Goal: Find specific page/section

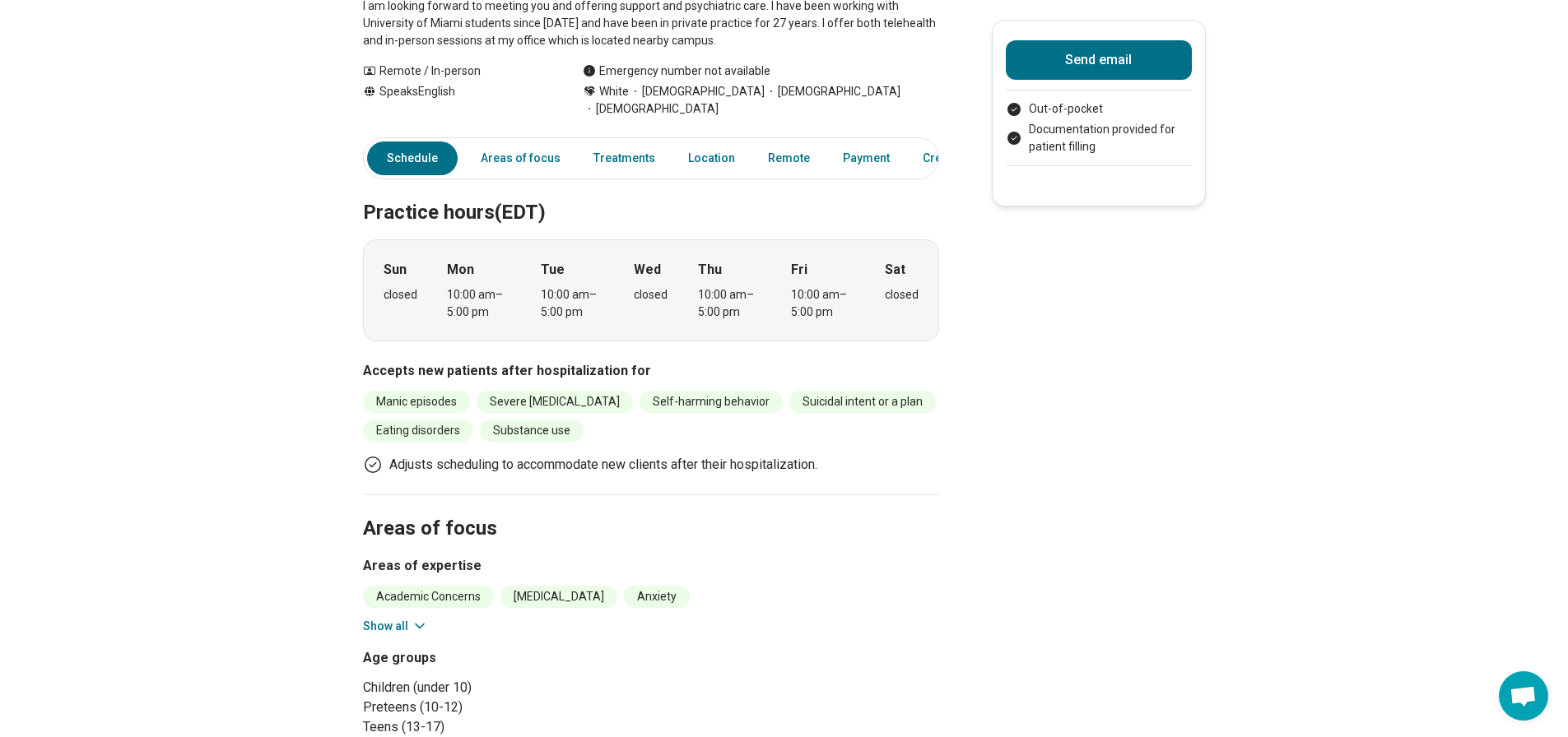
scroll to position [329, 0]
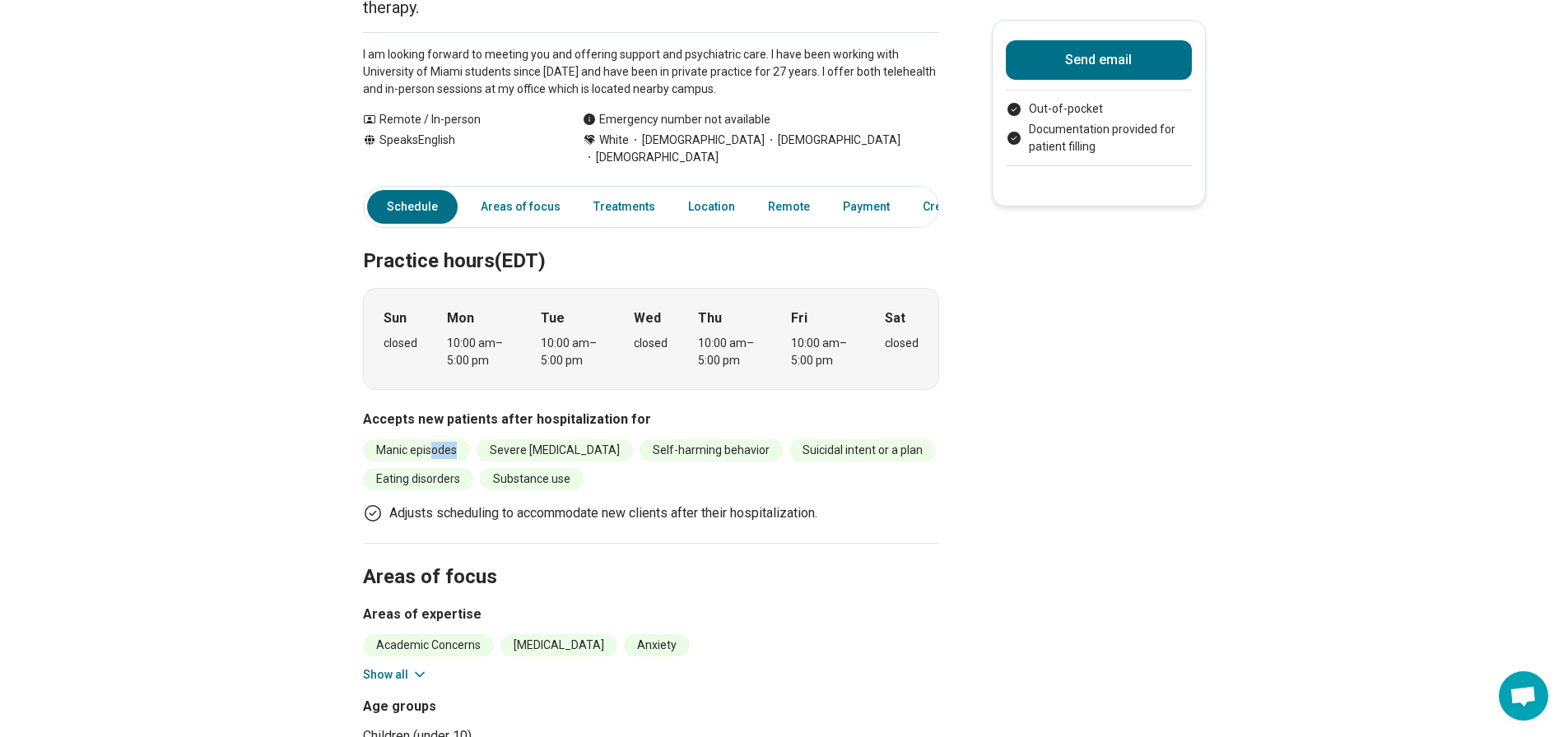
drag, startPoint x: 473, startPoint y: 365, endPoint x: 435, endPoint y: 362, distance: 38.1
click at [435, 440] on li "Manic episodes" at bounding box center [416, 451] width 107 height 22
click at [568, 440] on li "Severe [MEDICAL_DATA]" at bounding box center [555, 451] width 157 height 22
drag, startPoint x: 577, startPoint y: 350, endPoint x: 637, endPoint y: 363, distance: 61.4
click at [637, 410] on div "Accepts new patients after hospitalization for Manic episodes Severe [MEDICAL_D…" at bounding box center [651, 467] width 577 height 114
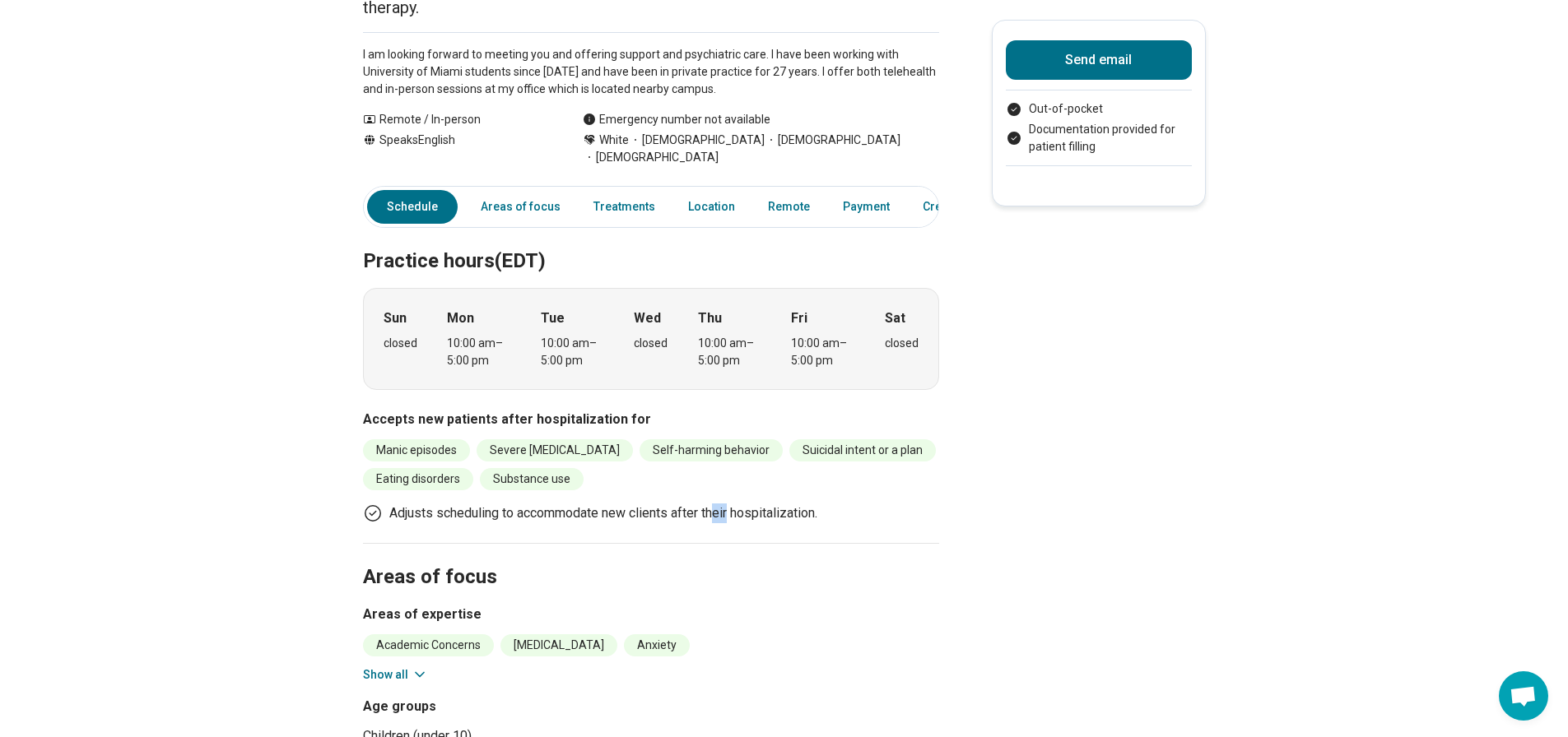
click at [740, 410] on div "Accepts new patients after hospitalization for Manic episodes Severe [MEDICAL_D…" at bounding box center [651, 467] width 577 height 114
click at [664, 440] on ul "Manic episodes Severe [MEDICAL_DATA] Self-harming behavior Suicidal intent or a…" at bounding box center [651, 465] width 577 height 51
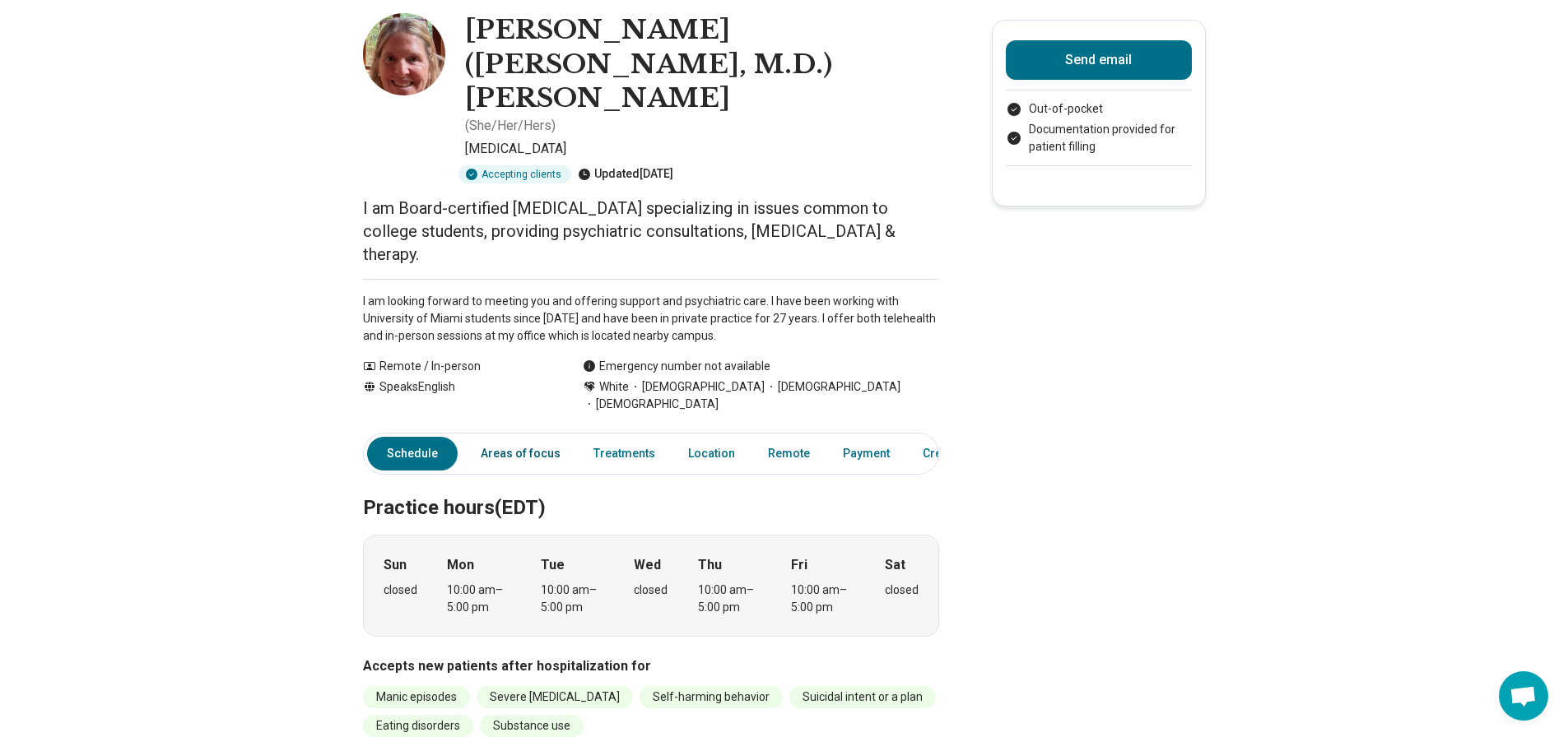
click at [528, 437] on link "Areas of focus" at bounding box center [521, 454] width 100 height 34
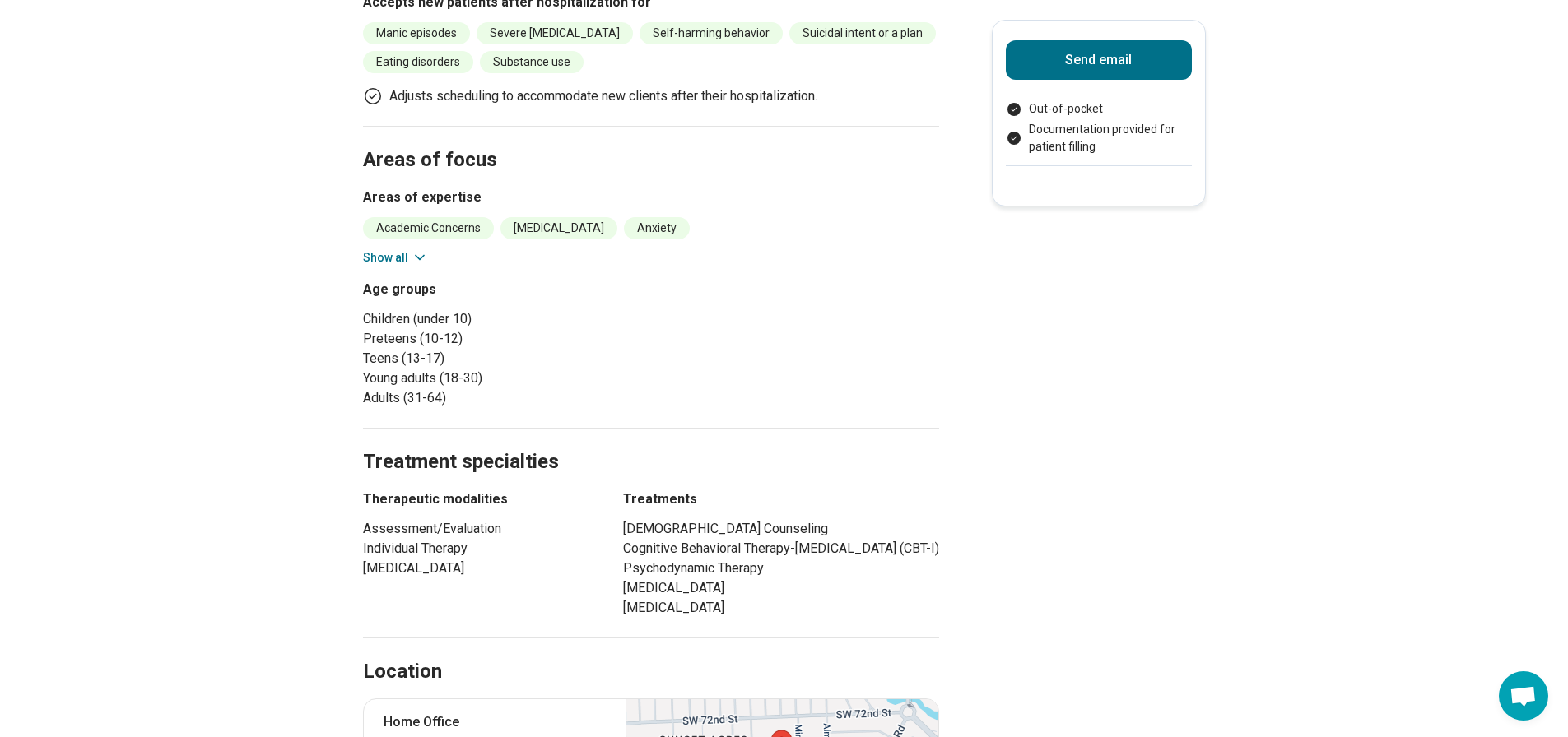
scroll to position [768, 0]
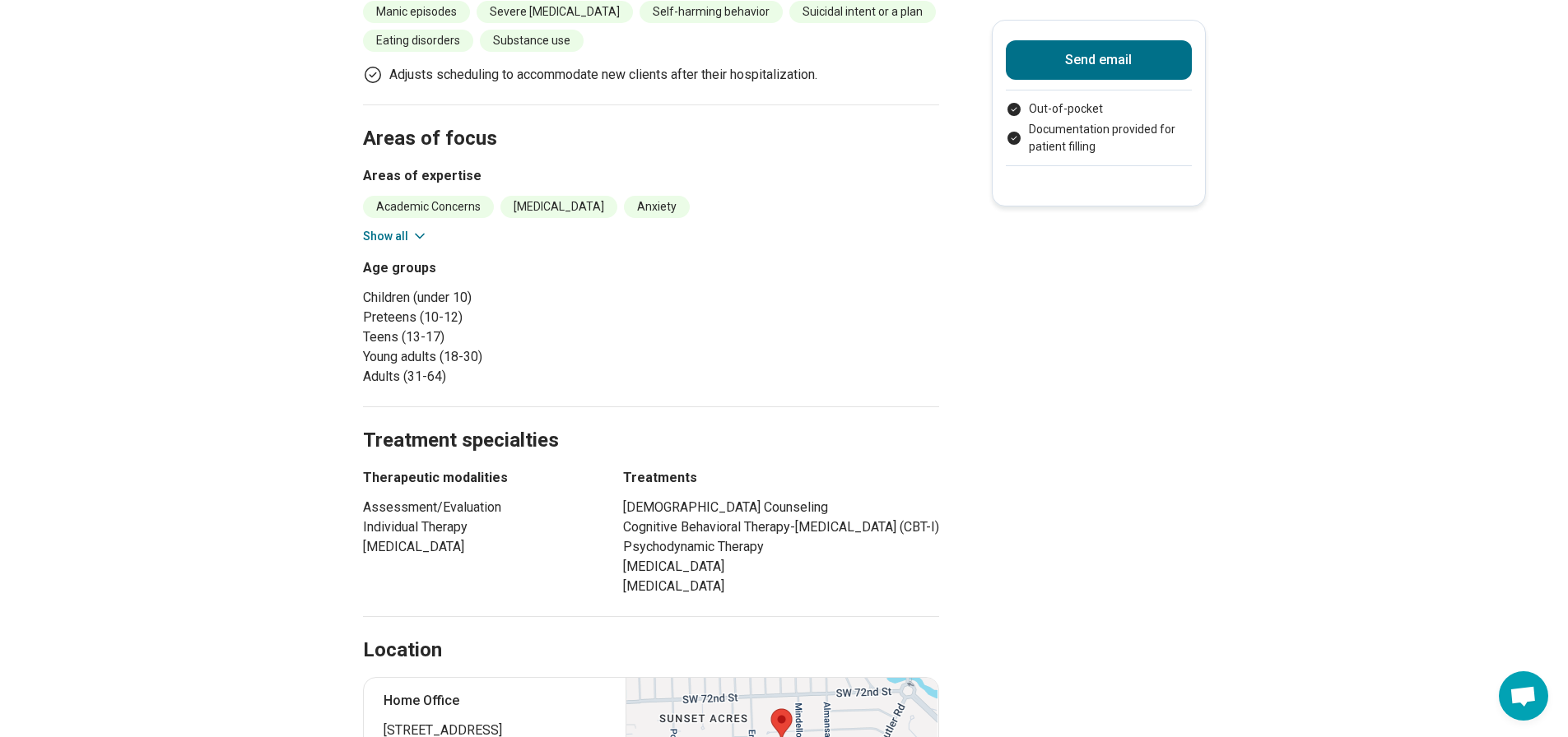
click at [424, 228] on icon at bounding box center [420, 236] width 17 height 17
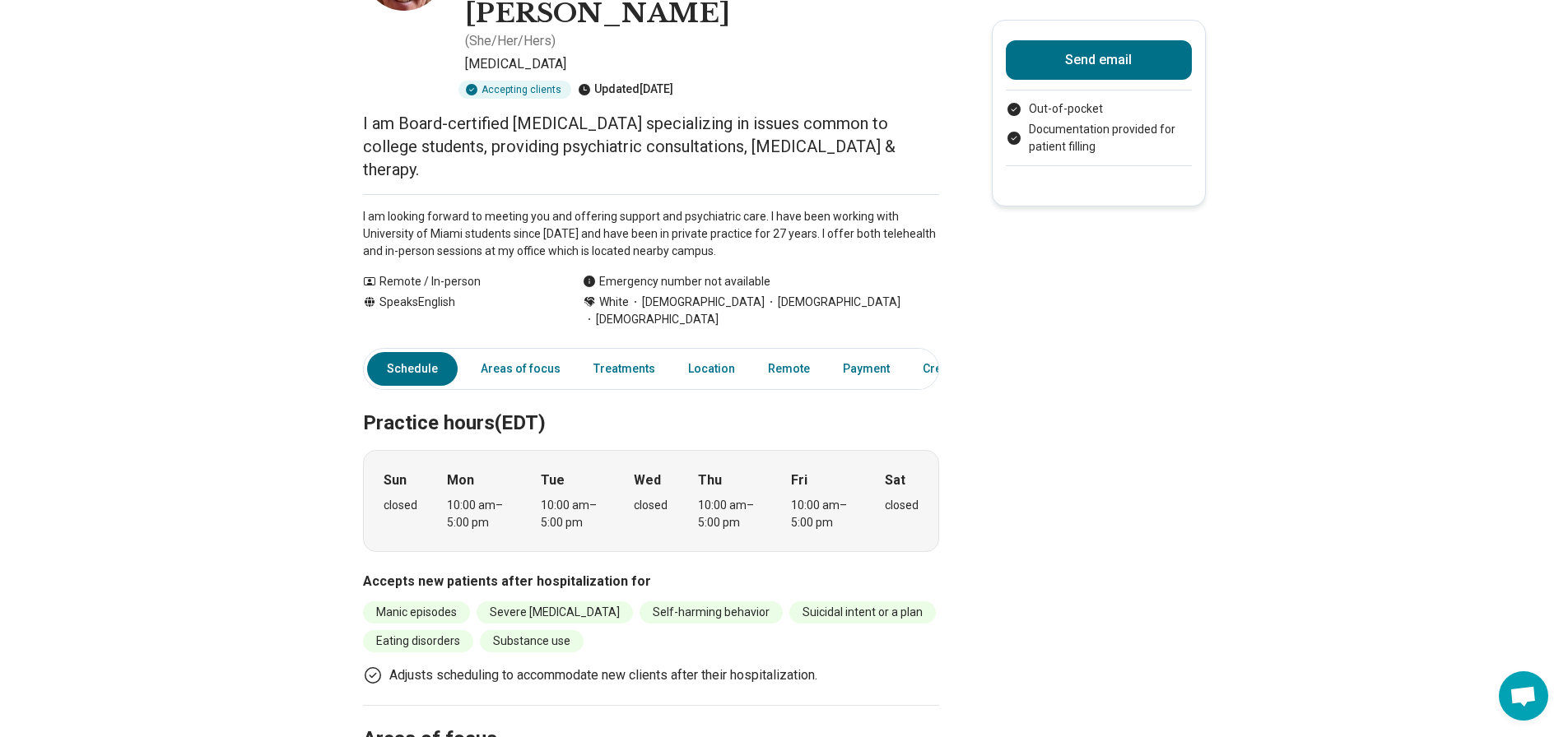
scroll to position [0, 0]
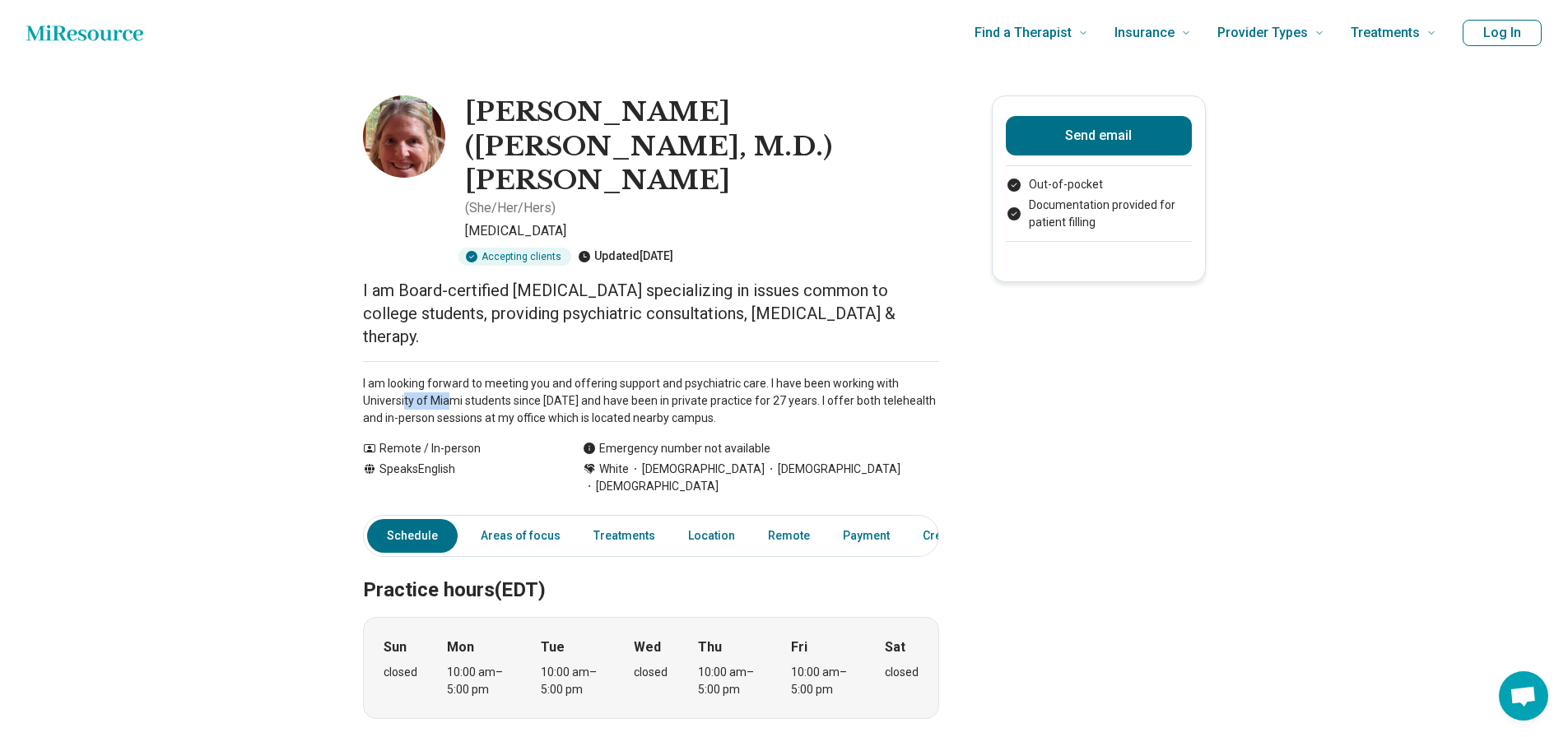
drag, startPoint x: 410, startPoint y: 332, endPoint x: 459, endPoint y: 334, distance: 49.0
click at [459, 375] on p "I am looking forward to meeting you and offering support and psychiatric care. …" at bounding box center [651, 401] width 577 height 52
click at [532, 375] on p "I am looking forward to meeting you and offering support and psychiatric care. …" at bounding box center [651, 401] width 577 height 52
